Goal: Task Accomplishment & Management: Manage account settings

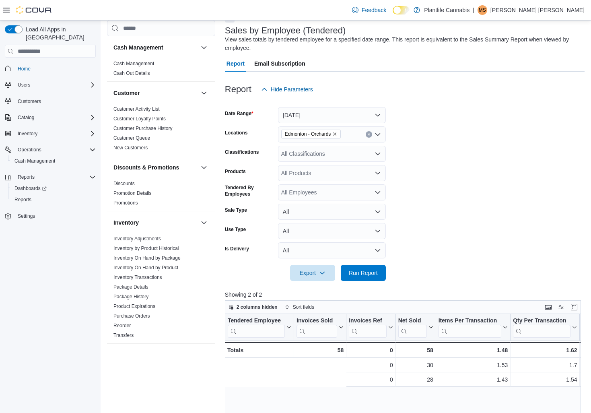
scroll to position [0, 179]
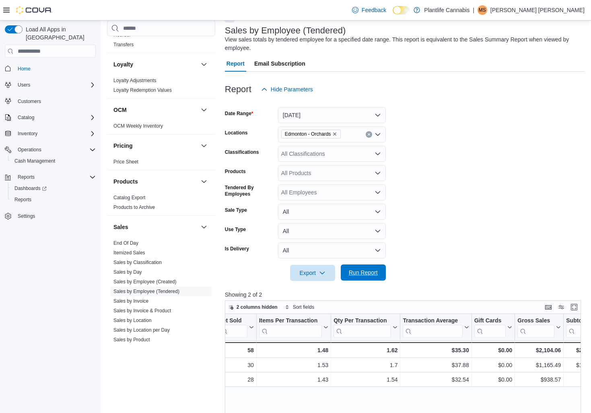
click at [369, 275] on span "Run Report" at bounding box center [363, 272] width 29 height 8
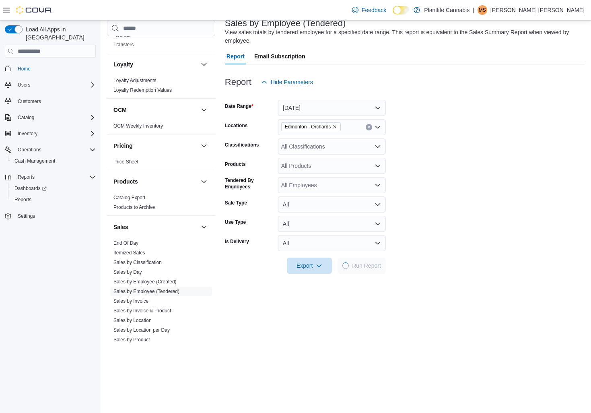
scroll to position [56, 0]
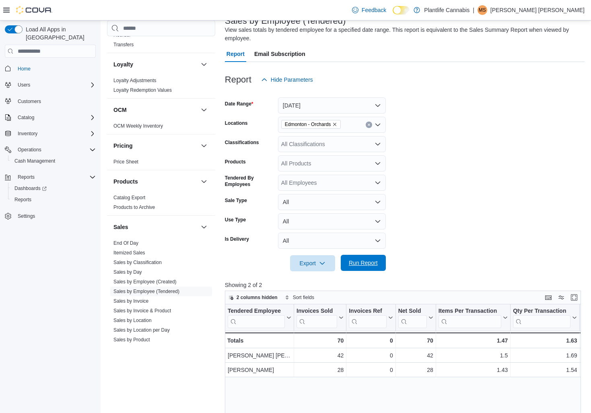
click at [365, 267] on span "Run Report" at bounding box center [363, 263] width 29 height 8
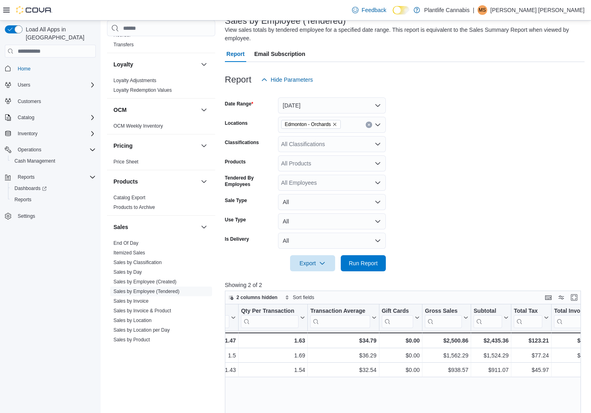
scroll to position [0, 274]
click at [378, 145] on icon "Open list of options" at bounding box center [377, 144] width 5 height 2
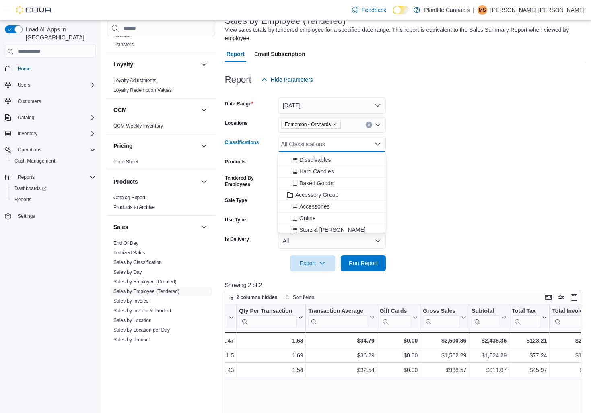
scroll to position [83, 0]
click at [332, 191] on span "Accessory Group" at bounding box center [316, 192] width 43 height 8
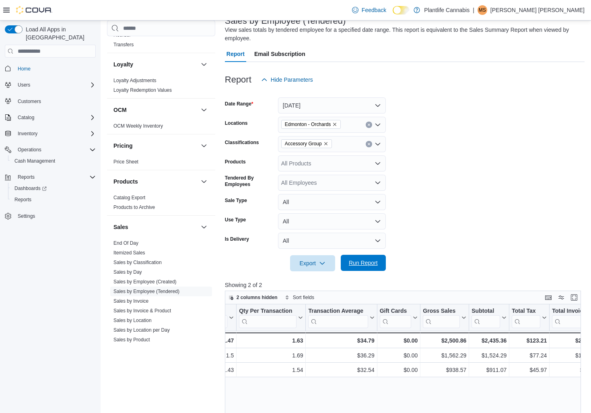
click at [371, 262] on span "Run Report" at bounding box center [363, 263] width 29 height 8
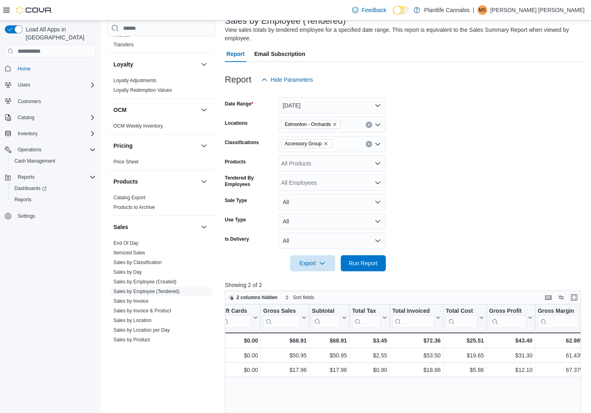
scroll to position [57, 0]
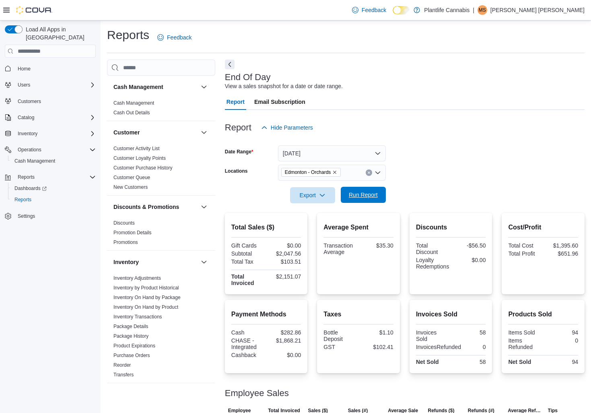
scroll to position [337, 0]
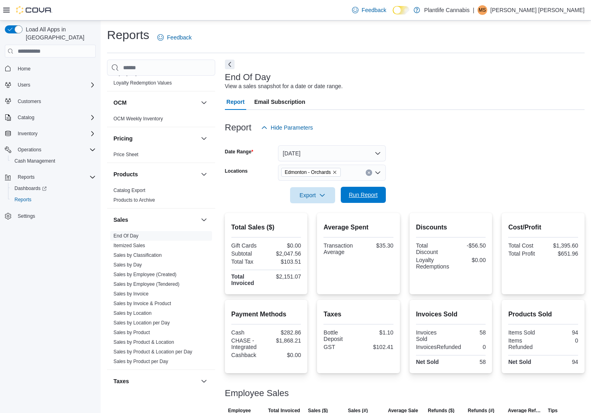
click at [357, 192] on span "Run Report" at bounding box center [363, 195] width 29 height 8
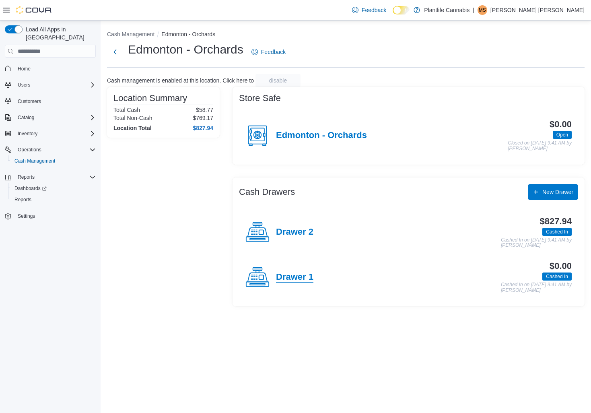
click at [297, 280] on h4 "Drawer 1" at bounding box center [294, 277] width 37 height 10
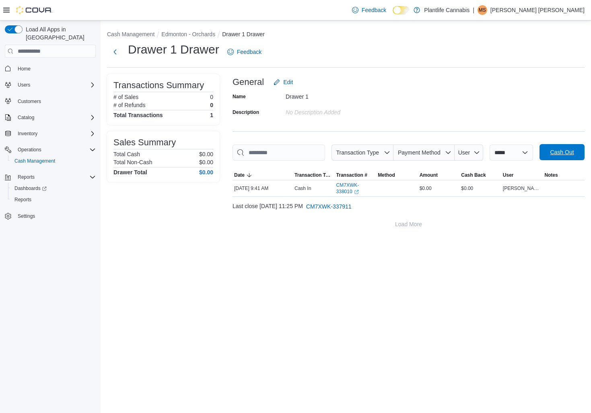
click at [550, 156] on span "Cash Out" at bounding box center [562, 152] width 24 height 8
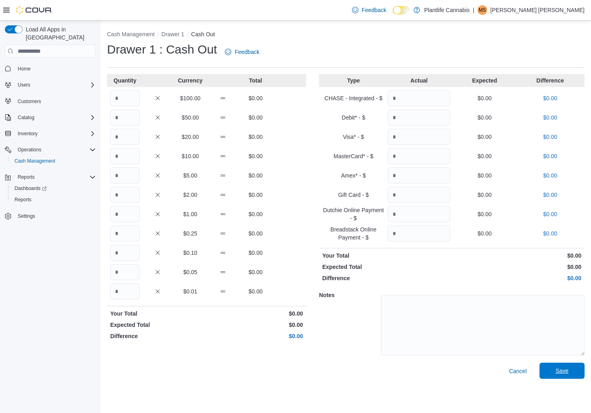
click at [561, 371] on span "Save" at bounding box center [562, 371] width 13 height 8
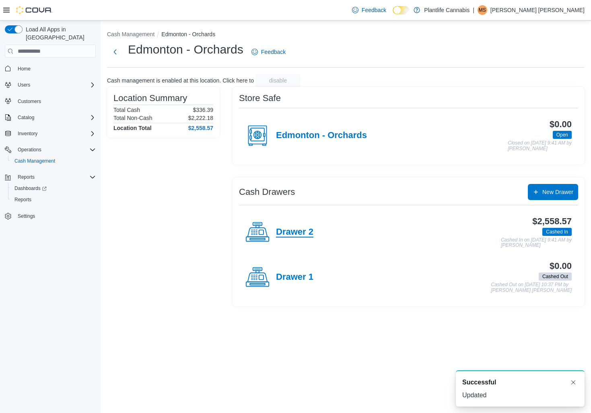
click at [293, 233] on h4 "Drawer 2" at bounding box center [294, 232] width 37 height 10
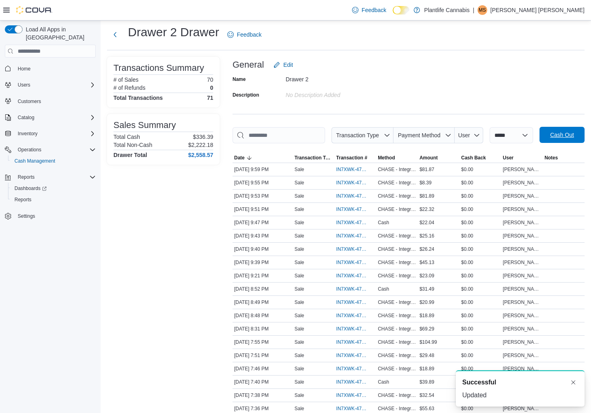
scroll to position [17, 0]
click at [550, 139] on span "Cash Out" at bounding box center [562, 135] width 24 height 8
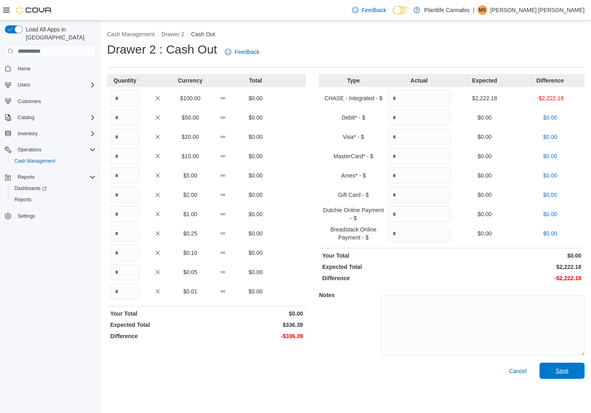
click at [563, 371] on span "Save" at bounding box center [562, 371] width 13 height 8
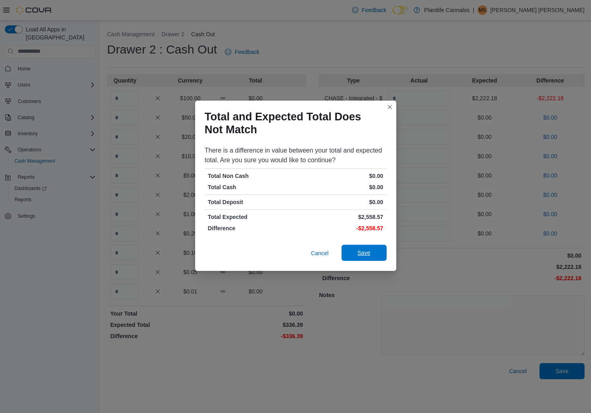
click at [367, 257] on span "Save" at bounding box center [364, 253] width 35 height 16
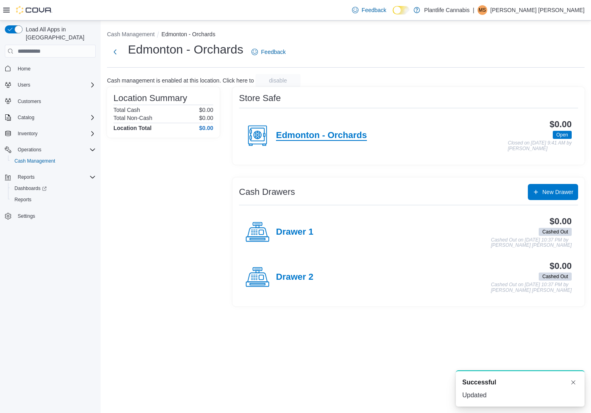
click at [308, 136] on h4 "Edmonton - Orchards" at bounding box center [321, 135] width 91 height 10
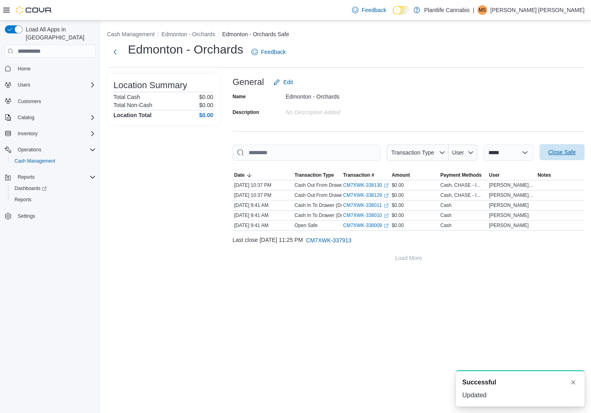
click at [560, 152] on span "Close Safe" at bounding box center [562, 152] width 27 height 8
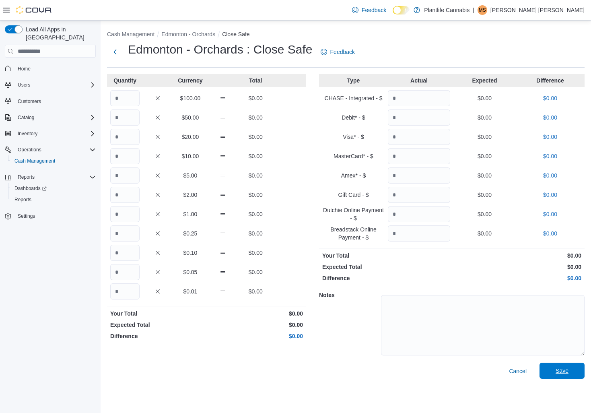
click at [555, 366] on span "Save" at bounding box center [562, 371] width 35 height 16
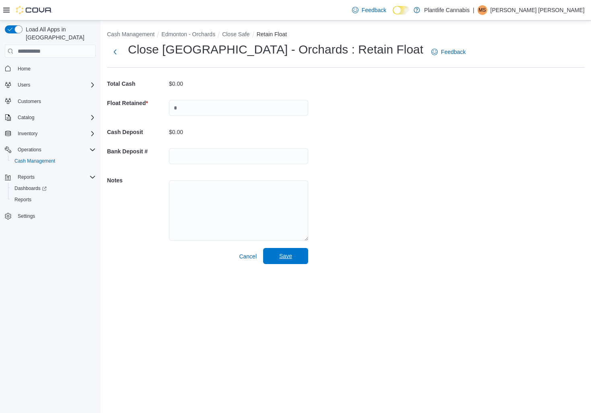
click at [288, 256] on span "Save" at bounding box center [285, 256] width 13 height 8
